Goal: Transaction & Acquisition: Purchase product/service

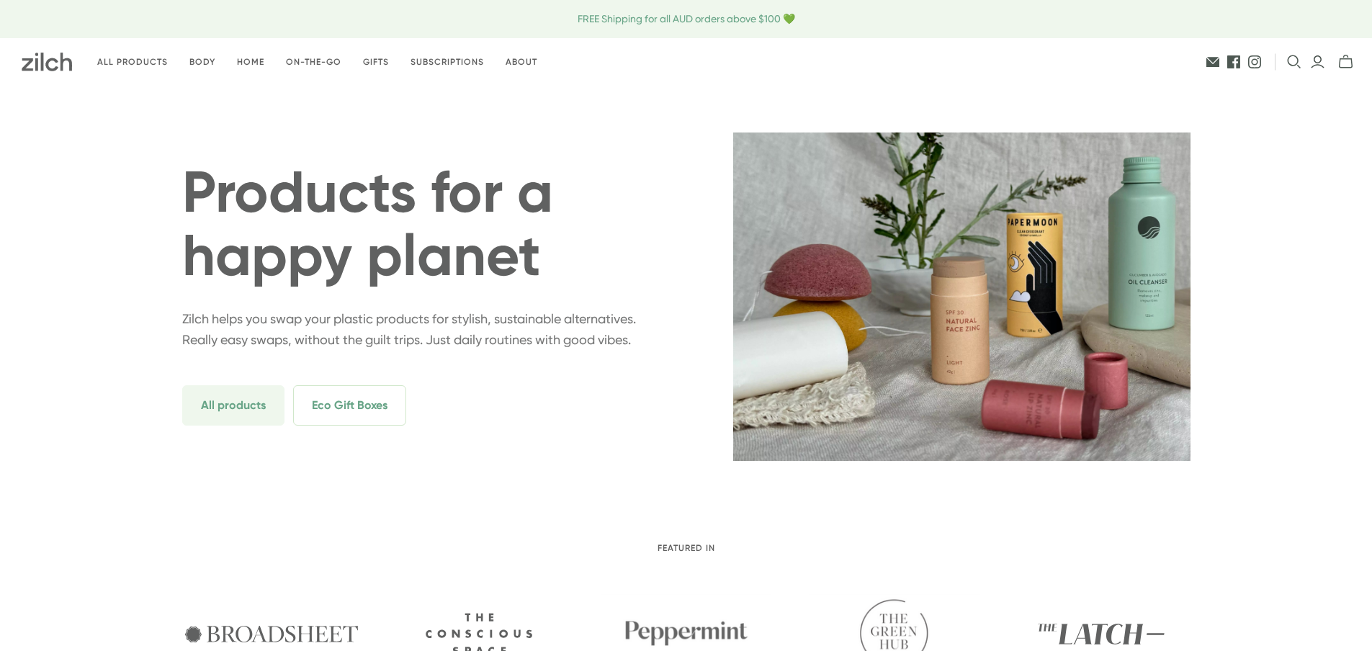
click at [1314, 65] on icon "Login" at bounding box center [1317, 62] width 15 height 14
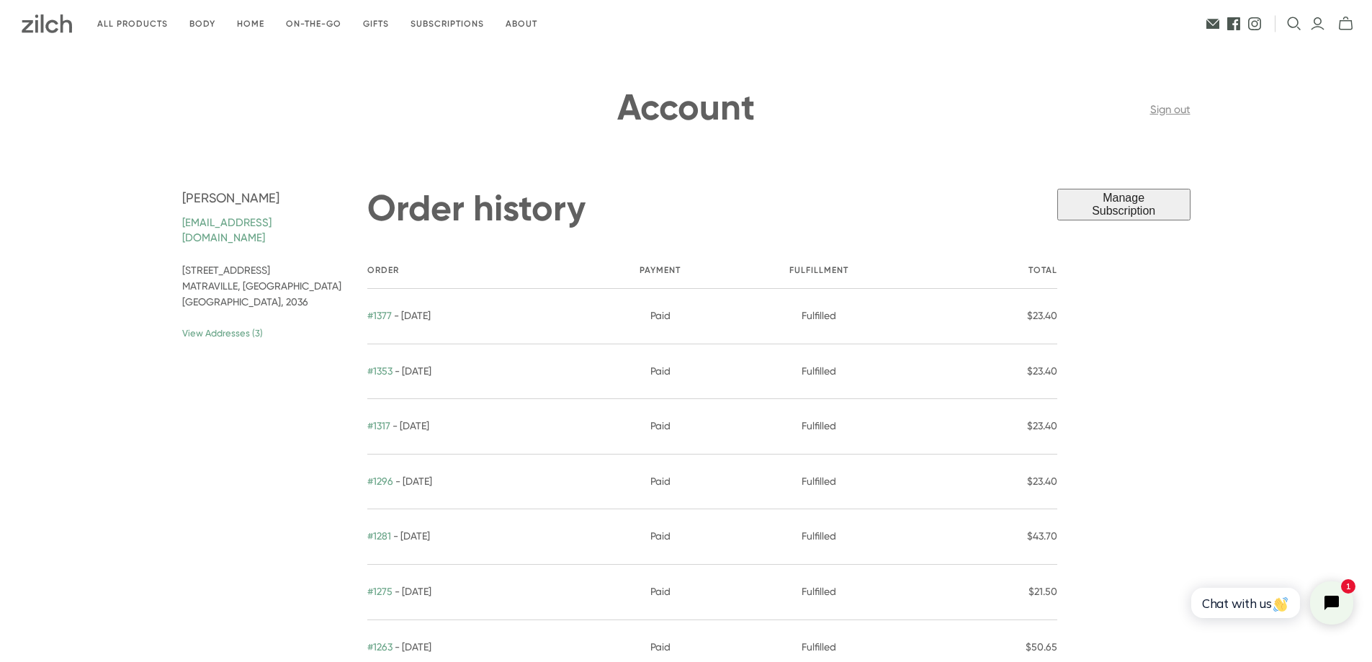
click at [194, 333] on link "View Addresses (3)" at bounding box center [263, 333] width 163 height 13
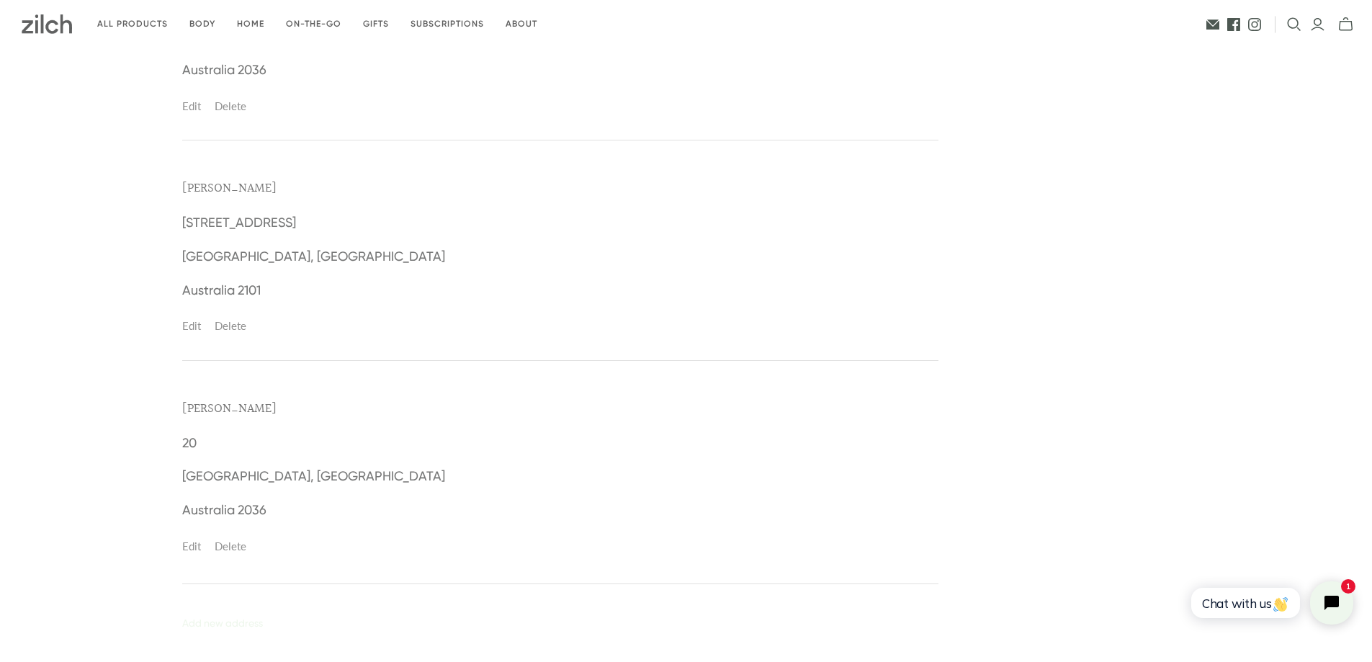
scroll to position [317, 0]
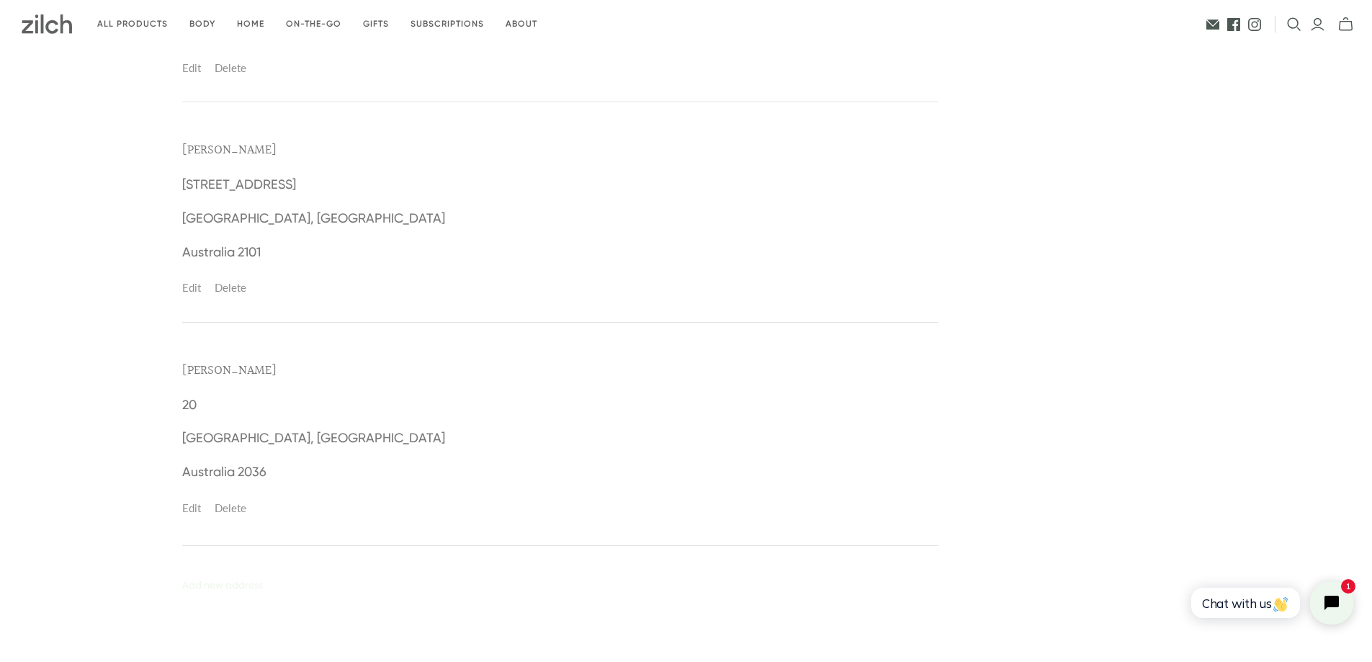
drag, startPoint x: 240, startPoint y: 505, endPoint x: 755, endPoint y: 50, distance: 687.3
click at [240, 505] on link "Delete" at bounding box center [231, 507] width 32 height 13
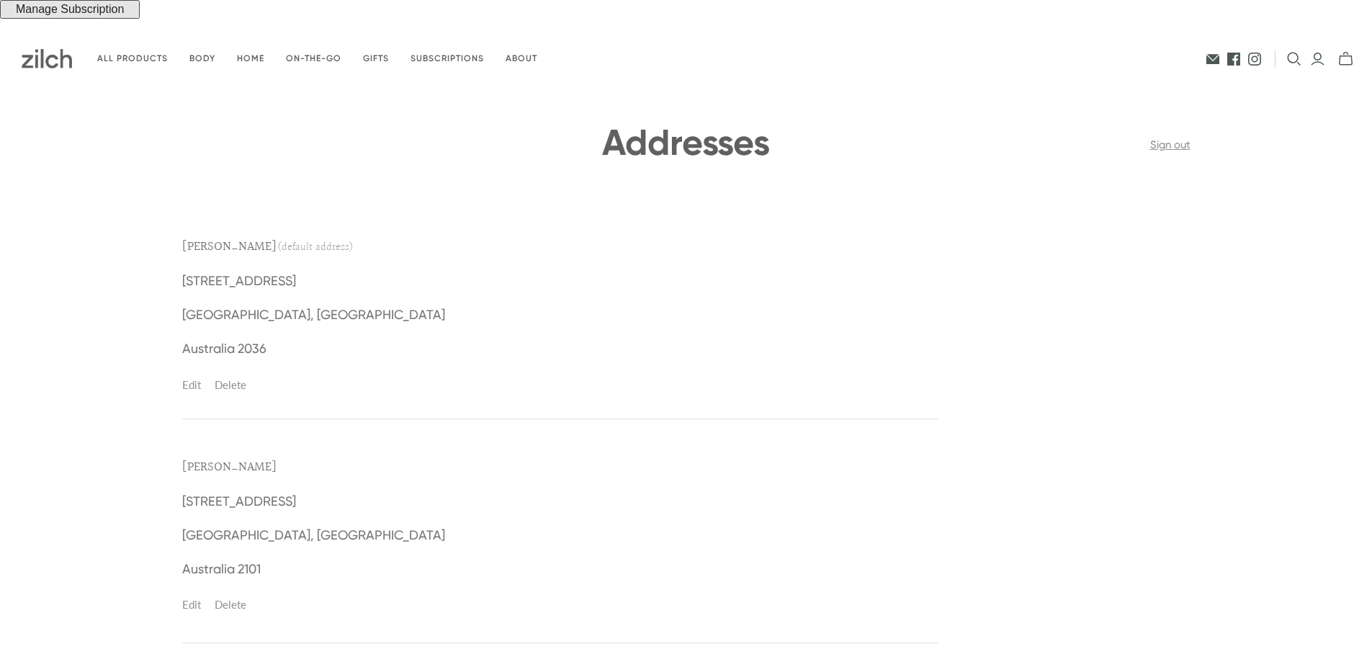
drag, startPoint x: 229, startPoint y: 599, endPoint x: 741, endPoint y: 49, distance: 751.7
click at [229, 599] on link "Delete" at bounding box center [231, 604] width 32 height 13
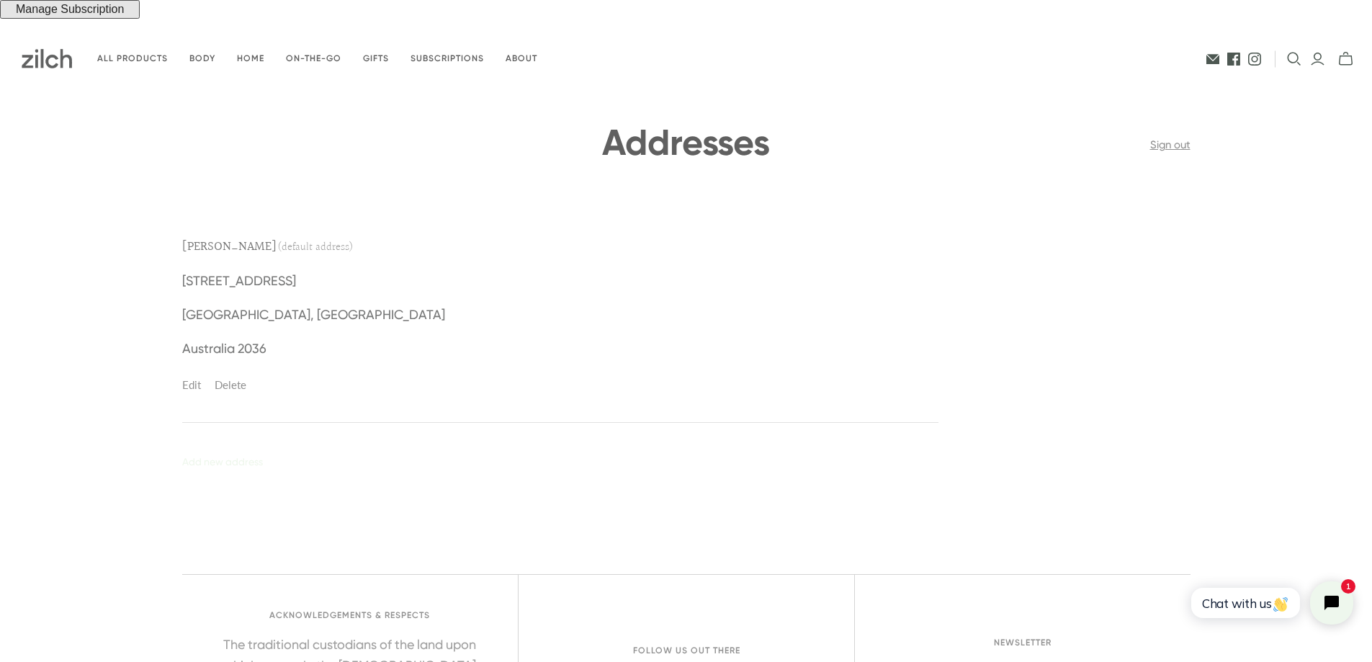
click at [194, 386] on link "Edit" at bounding box center [191, 384] width 19 height 13
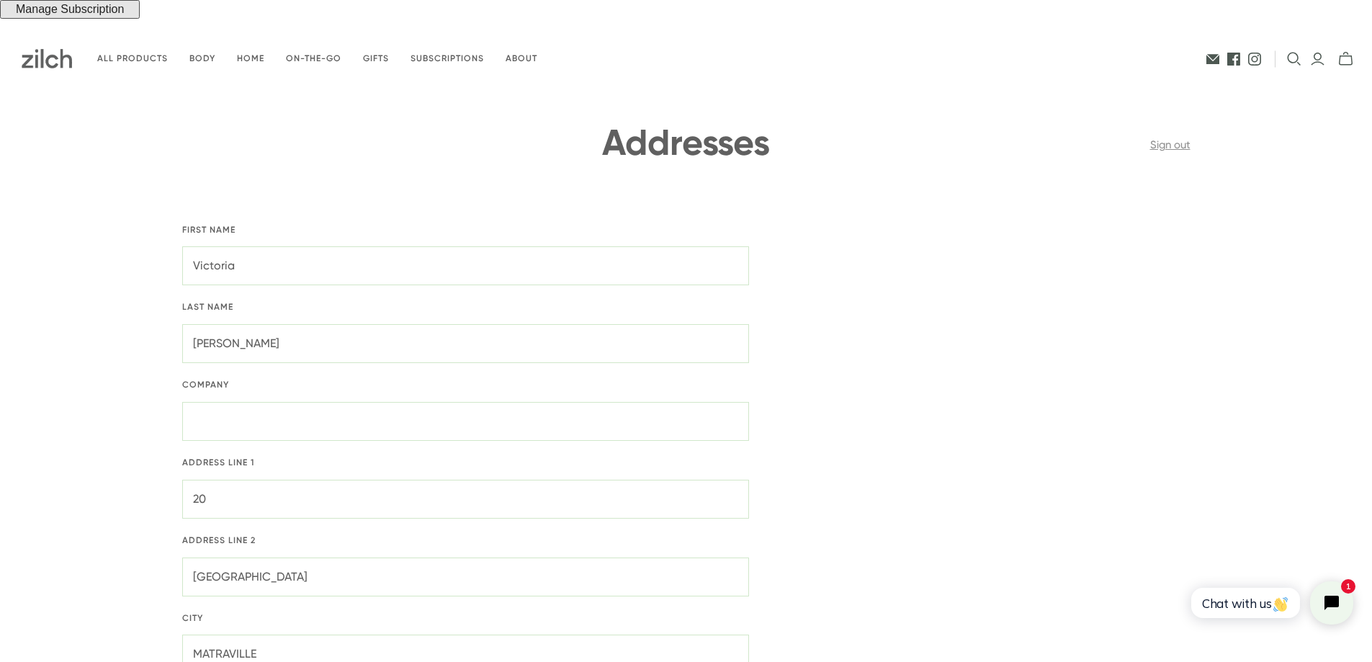
click at [1011, 133] on div "Back to account Addresses Sign out" at bounding box center [686, 150] width 1008 height 76
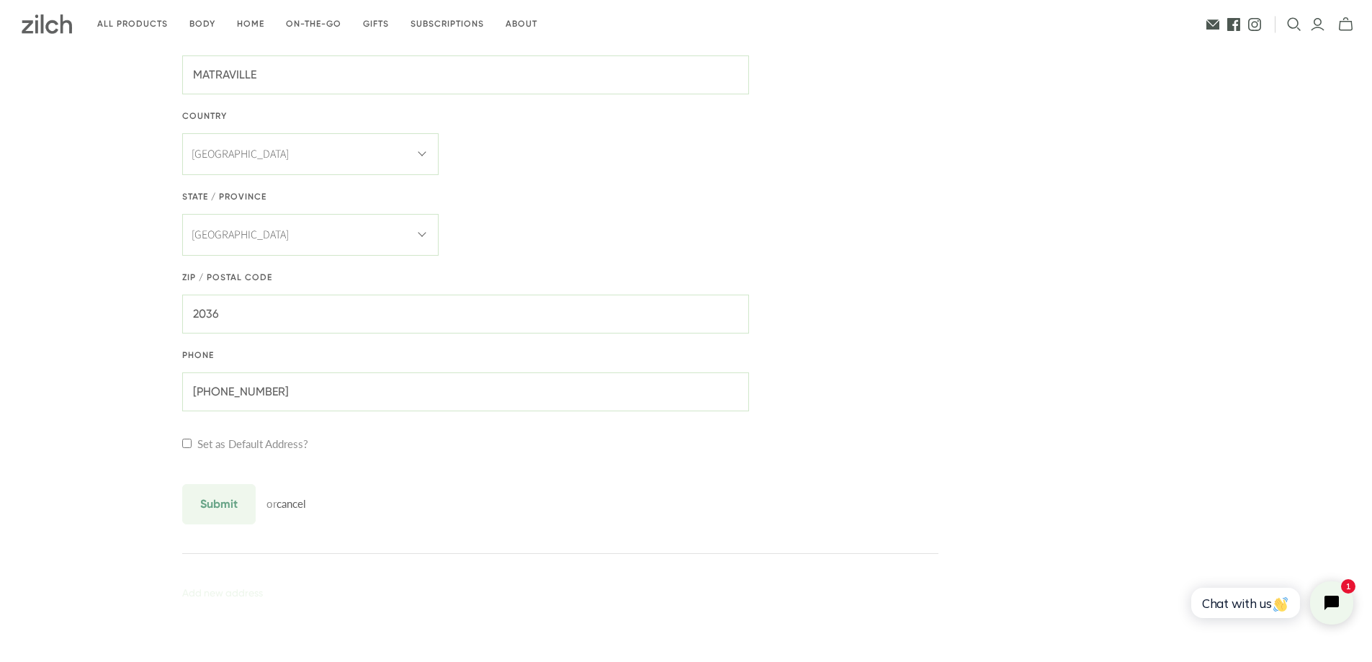
click at [188, 442] on input "checkbox" at bounding box center [186, 443] width 9 height 9
checkbox input "true"
click at [212, 512] on input "Submit" at bounding box center [218, 504] width 73 height 40
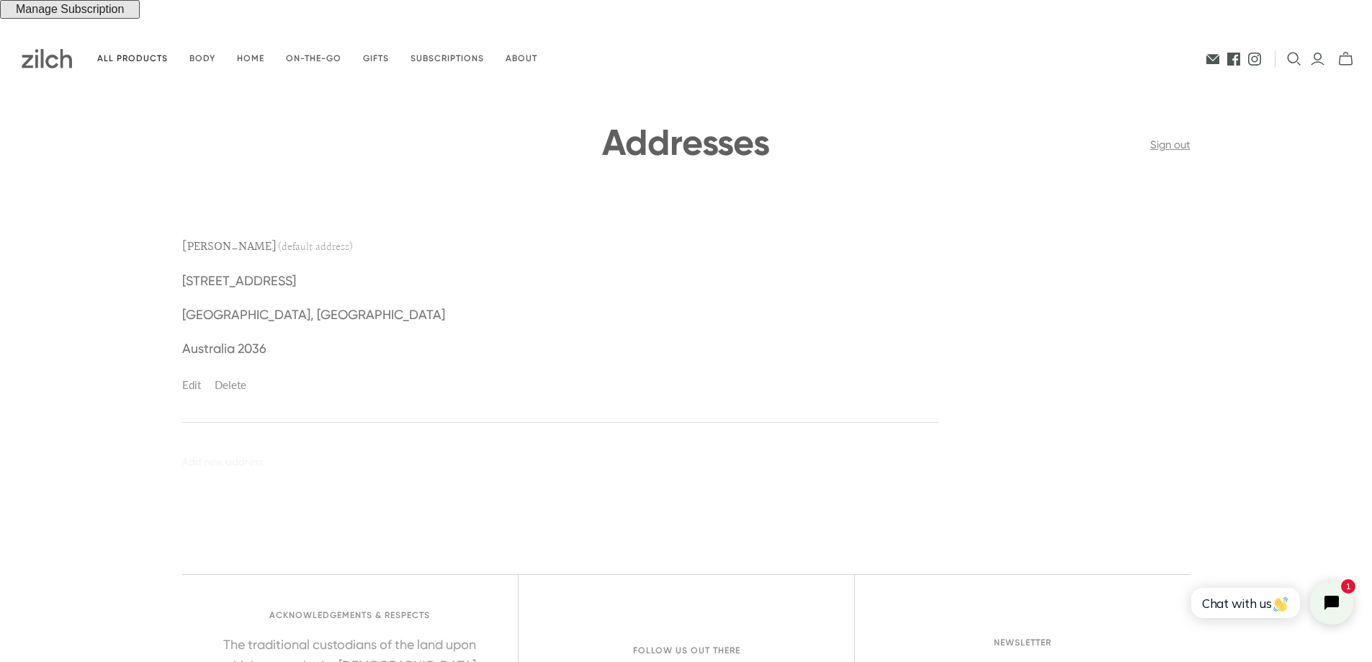
click at [127, 60] on link "All products" at bounding box center [132, 59] width 92 height 34
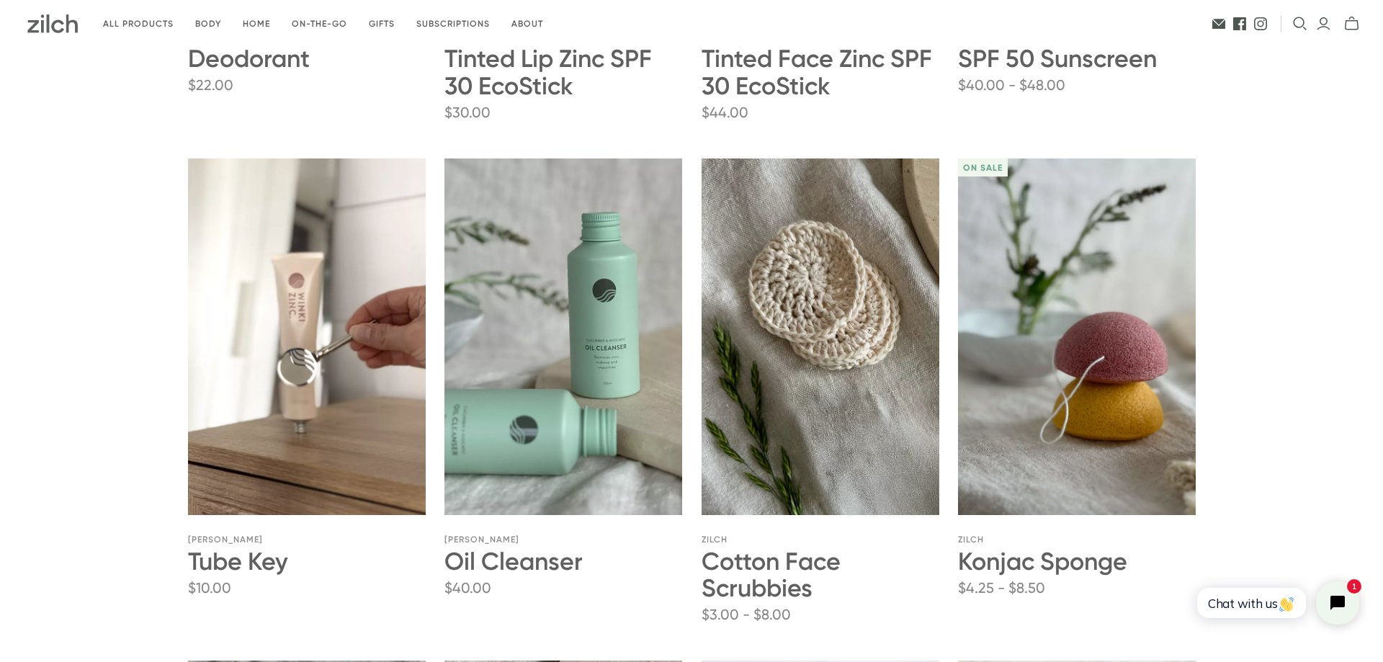
scroll to position [1158, 0]
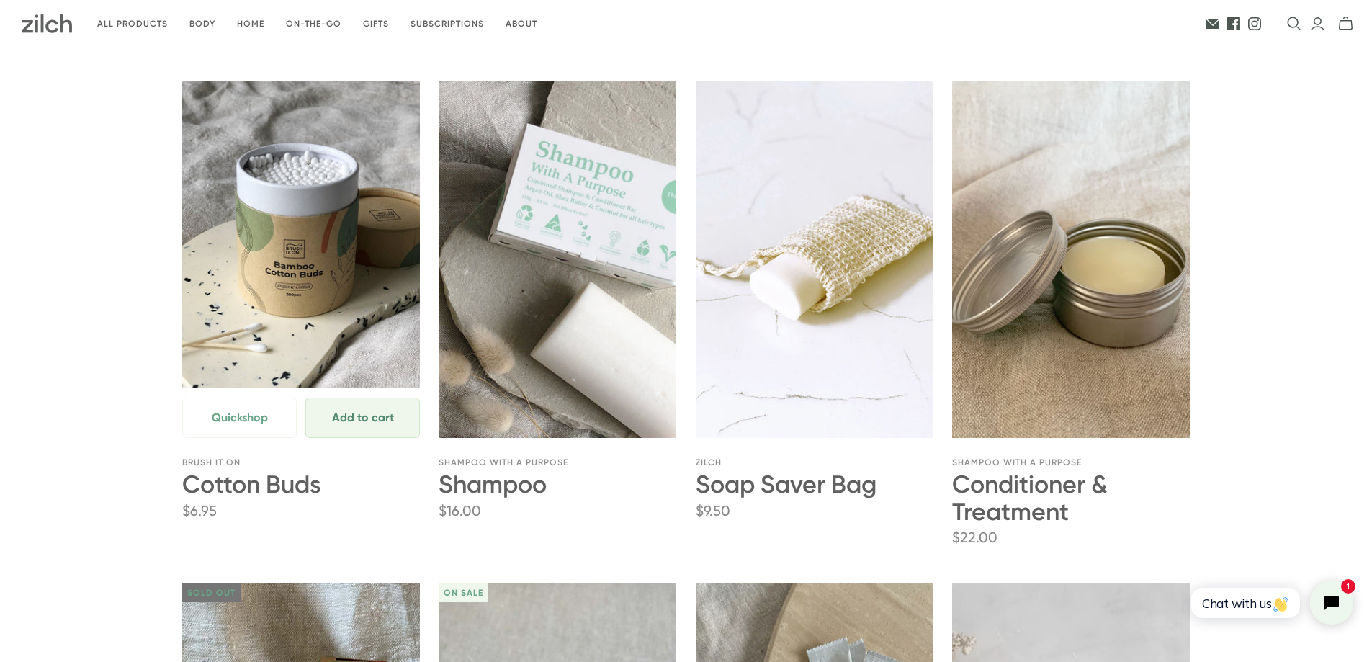
click at [357, 419] on span "Add to cart" at bounding box center [362, 417] width 62 height 17
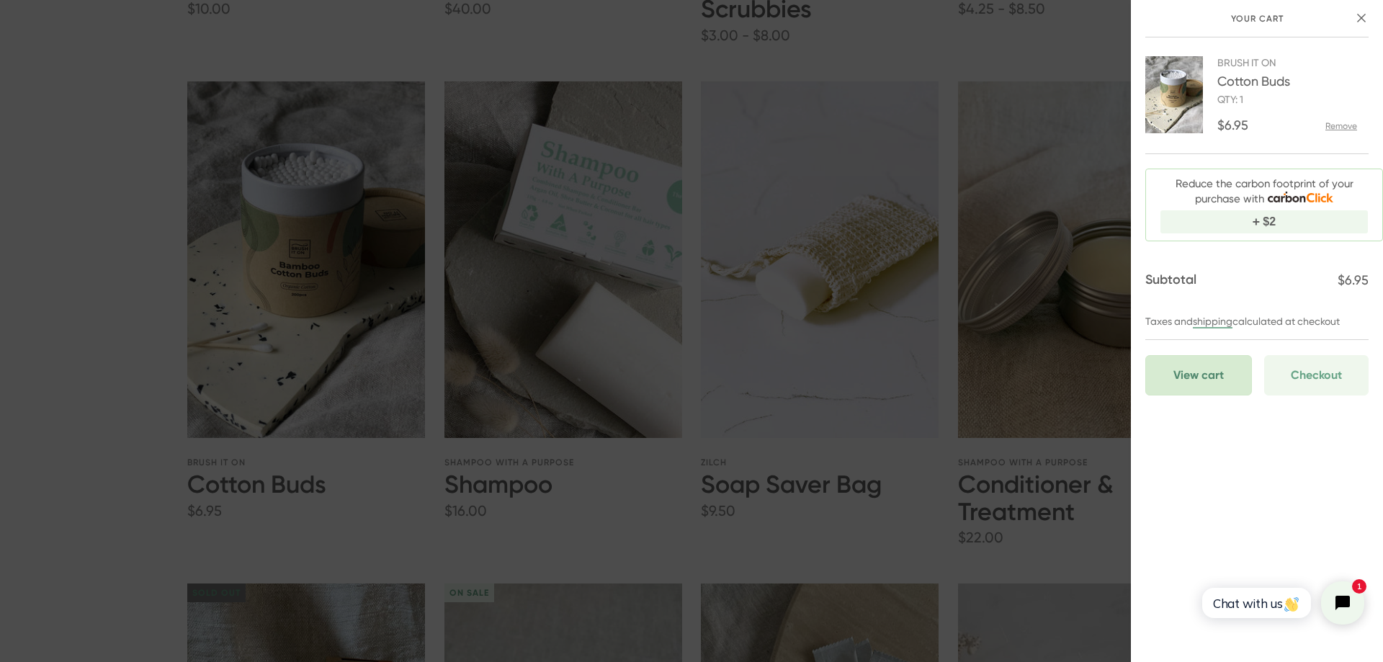
click at [1202, 374] on link "View cart" at bounding box center [1198, 375] width 107 height 40
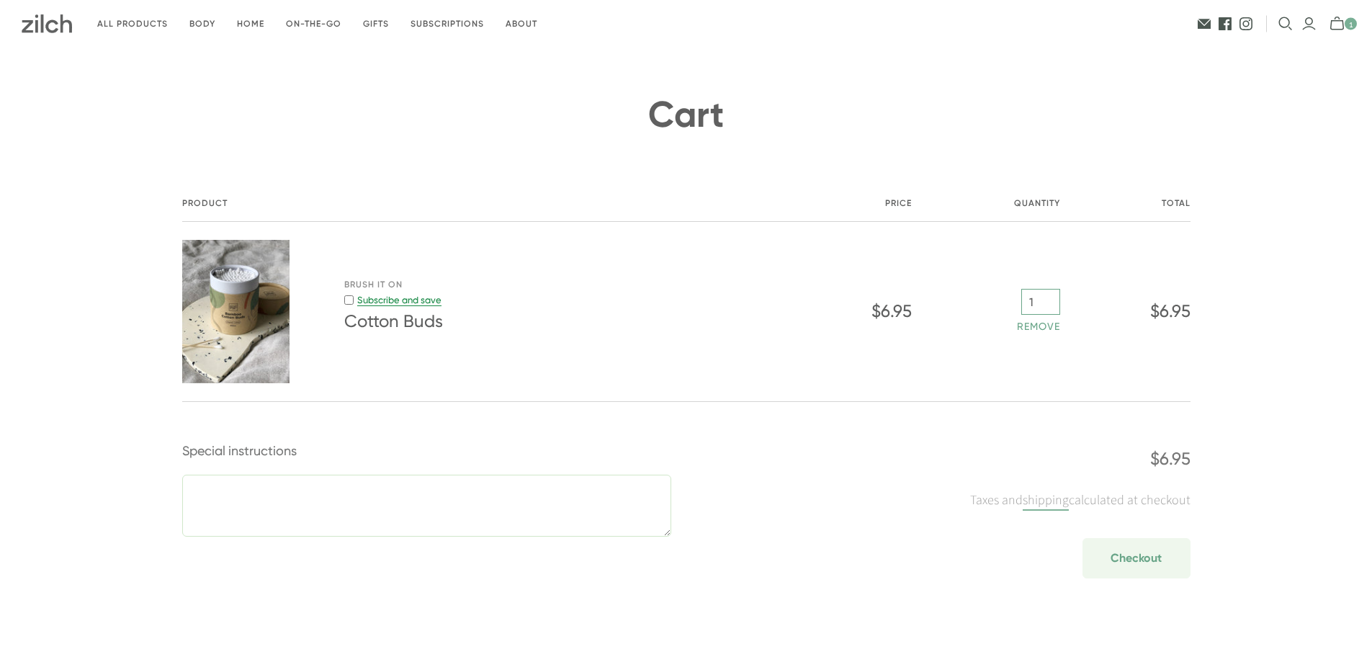
click at [1054, 299] on input "1" at bounding box center [1040, 302] width 39 height 26
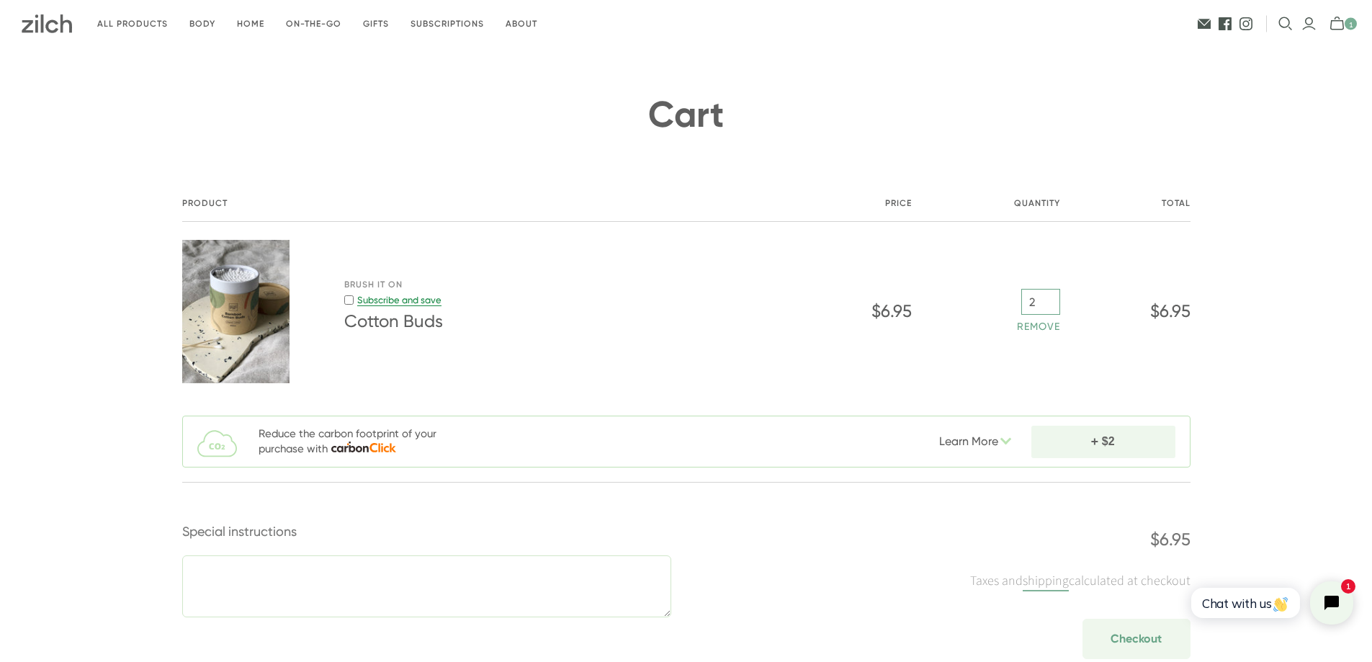
scroll to position [4, 0]
type input "2"
click at [1322, 456] on div "Cart Product Price Quantity Total Brush It On Subscribe and save Subscription S…" at bounding box center [686, 387] width 1372 height 687
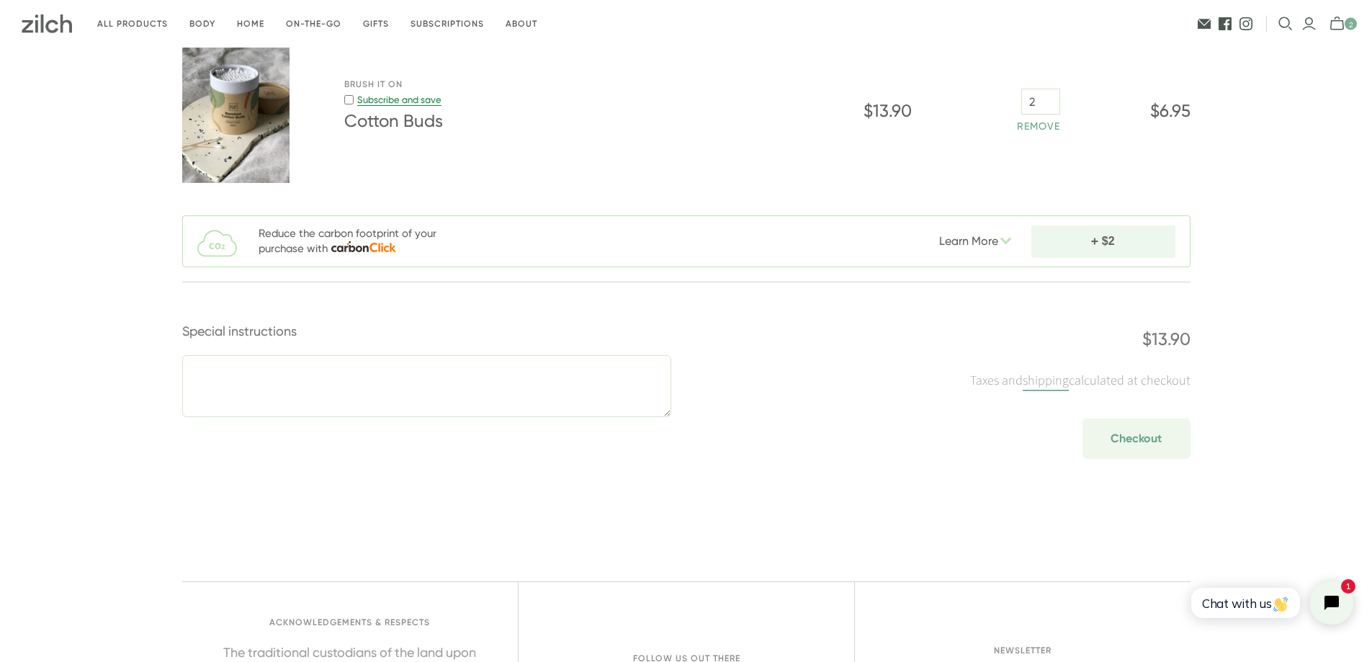
scroll to position [221, 0]
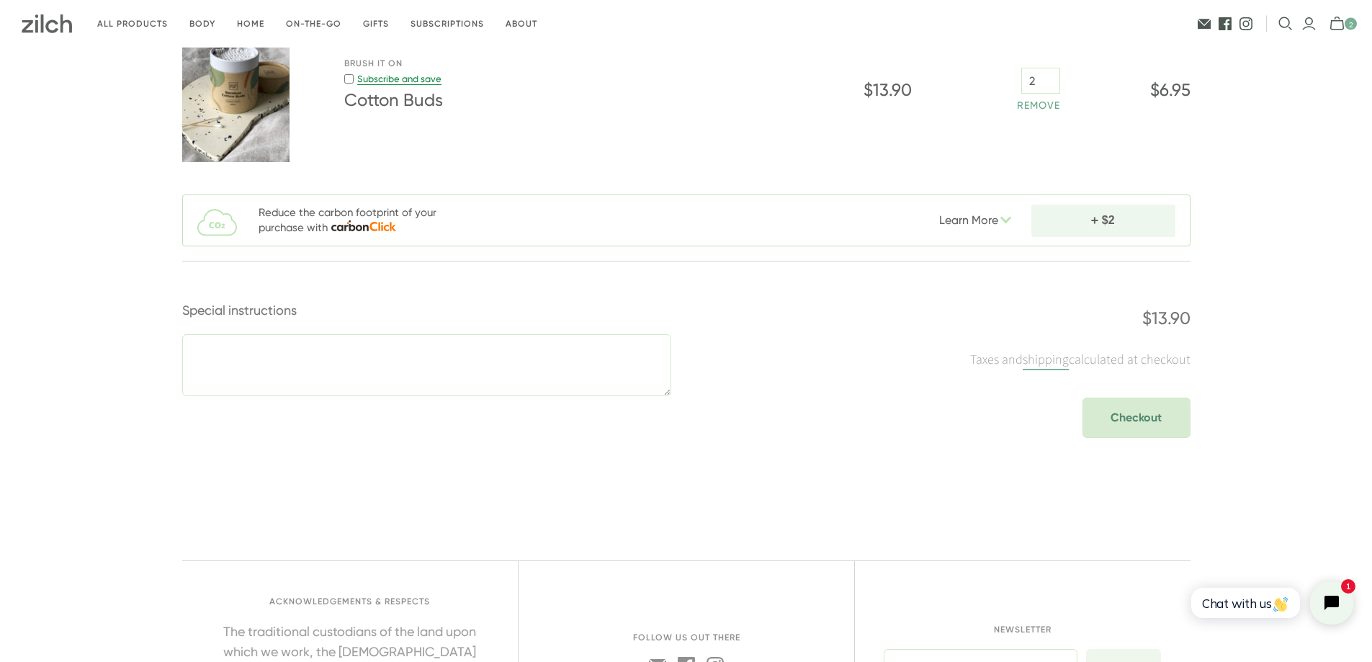
click at [1123, 421] on span "Checkout" at bounding box center [1136, 417] width 51 height 17
